Goal: Find specific page/section: Find specific page/section

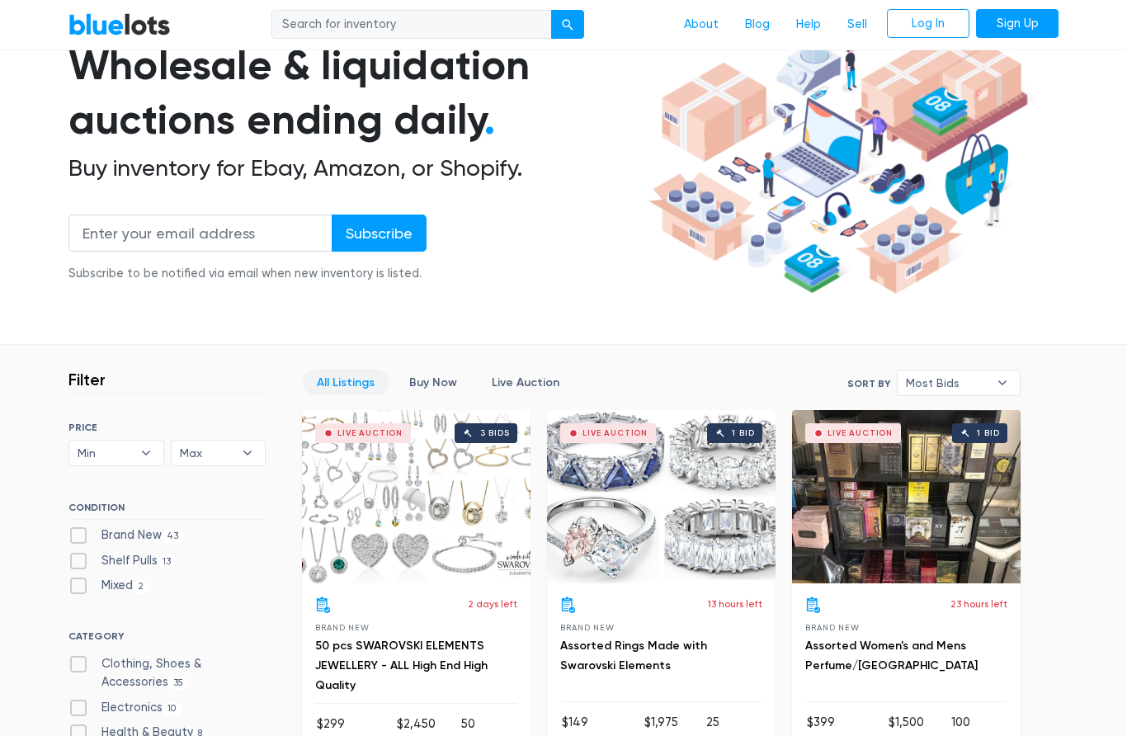
scroll to position [144, 0]
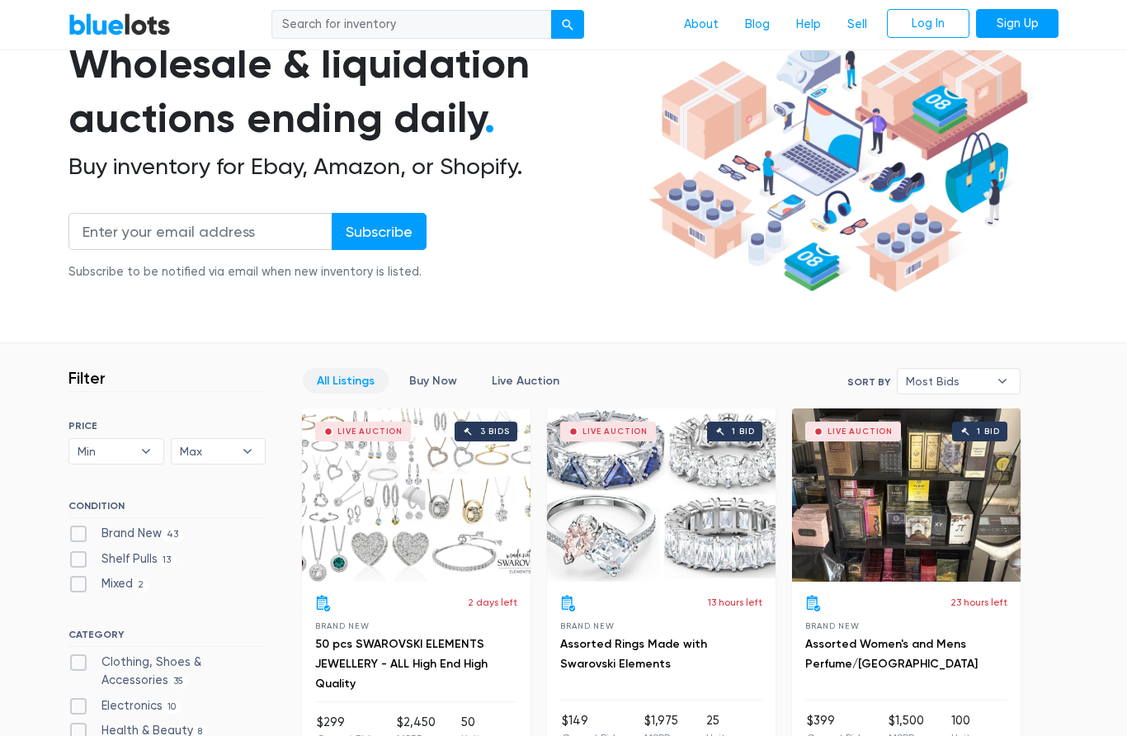
click at [854, 525] on div "Live Auction 1 bid" at bounding box center [906, 494] width 228 height 173
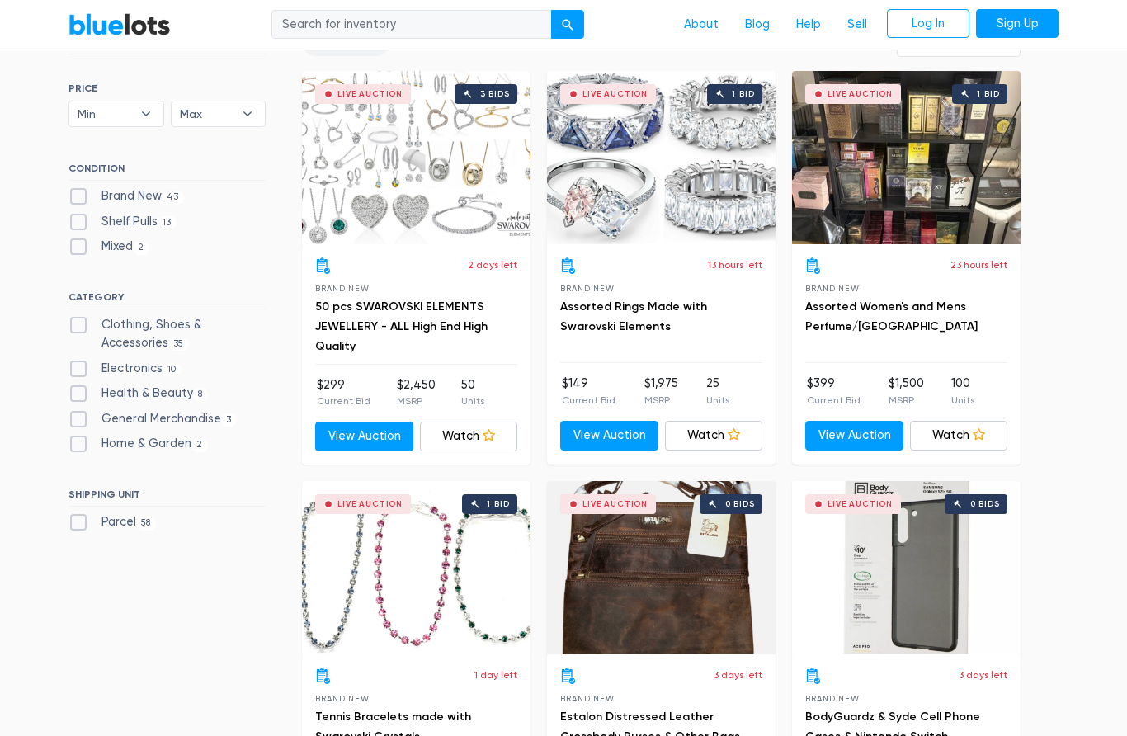
scroll to position [510, 0]
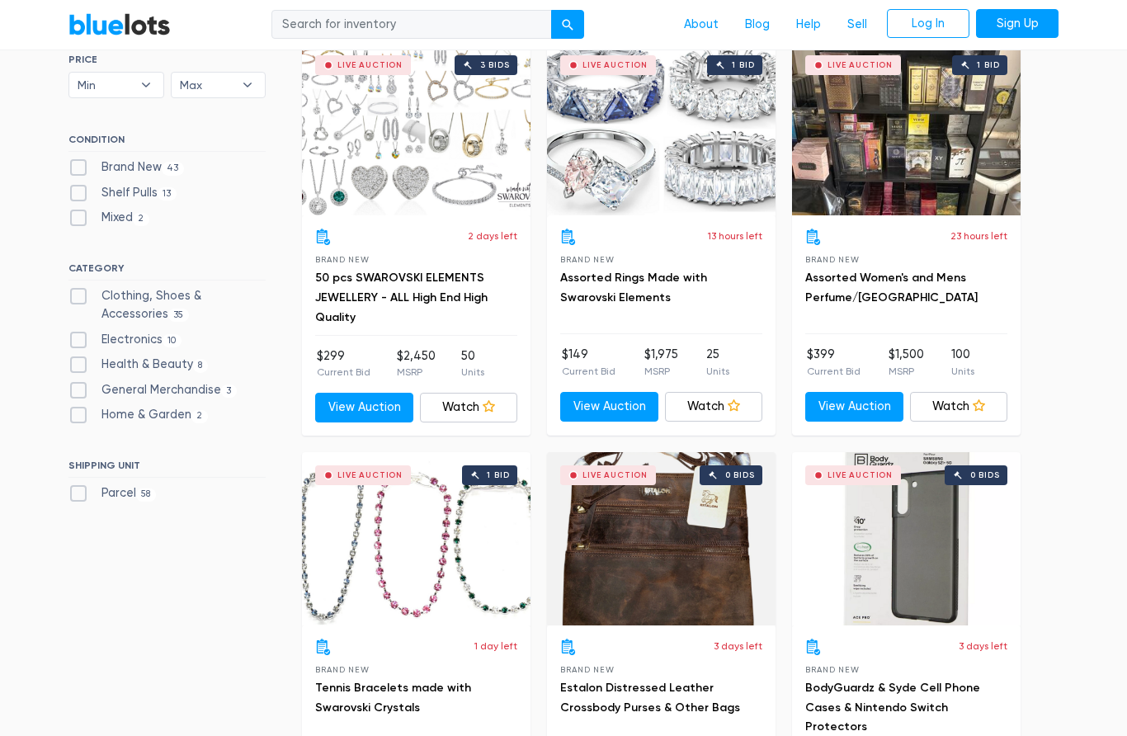
click at [77, 333] on label "Electronics 10" at bounding box center [124, 340] width 113 height 18
click at [77, 333] on input "Electronics 10" at bounding box center [73, 336] width 11 height 11
checkbox input "true"
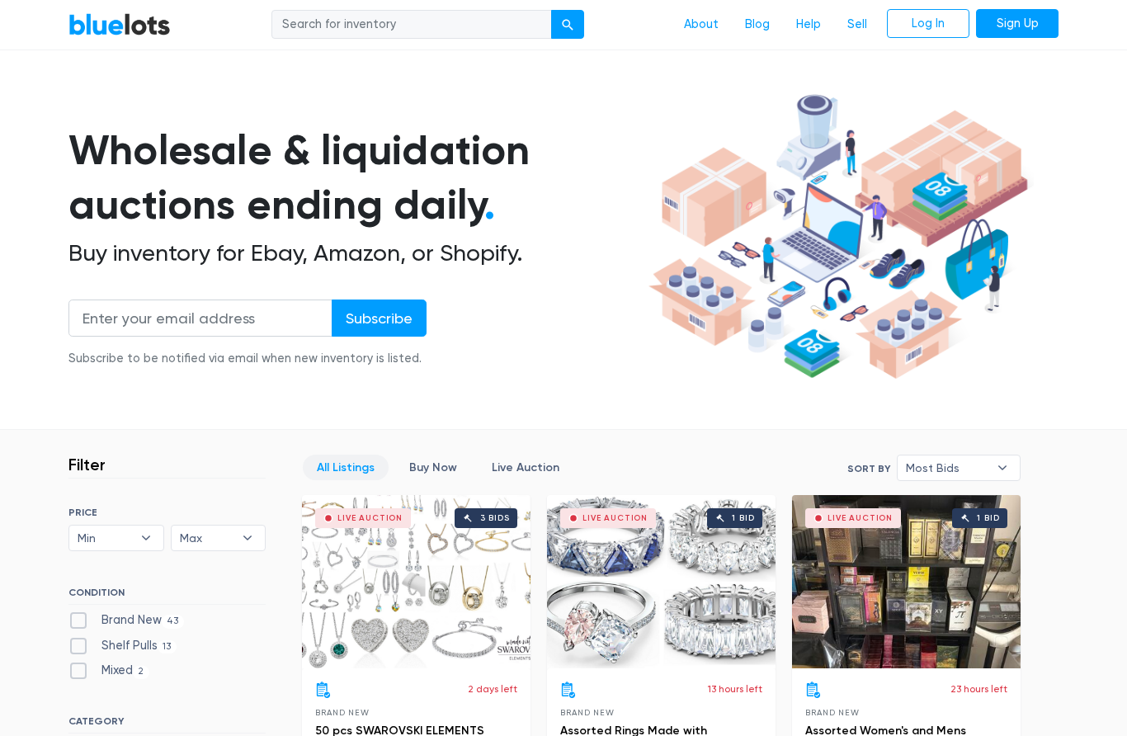
scroll to position [0, 0]
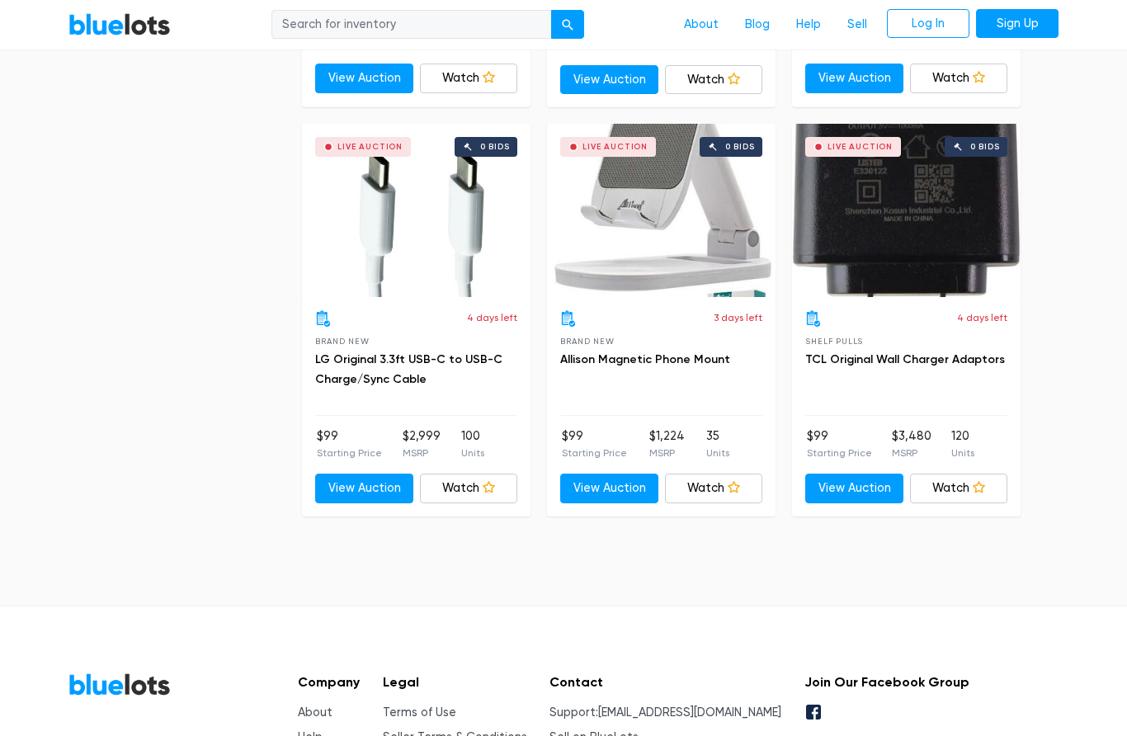
scroll to position [1666, 0]
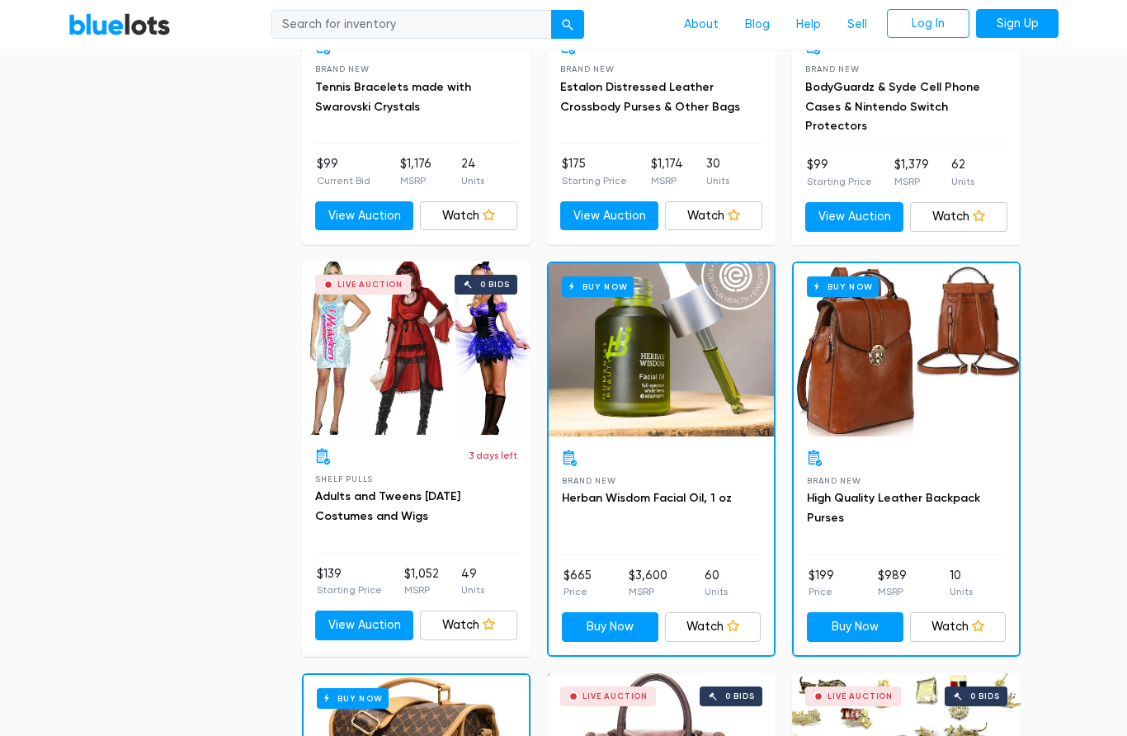
scroll to position [1112, 0]
